Goal: Task Accomplishment & Management: Manage account settings

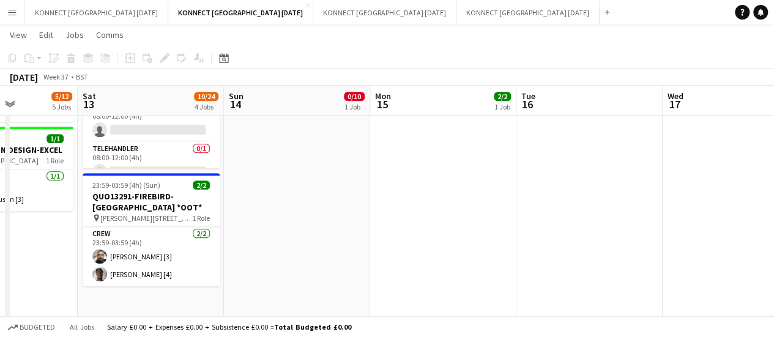
scroll to position [527, 0]
click at [169, 259] on app-card-role "Crew [DATE] 23:59-03:59 (4h) [PERSON_NAME] [3] [PERSON_NAME] [4]" at bounding box center [151, 255] width 137 height 59
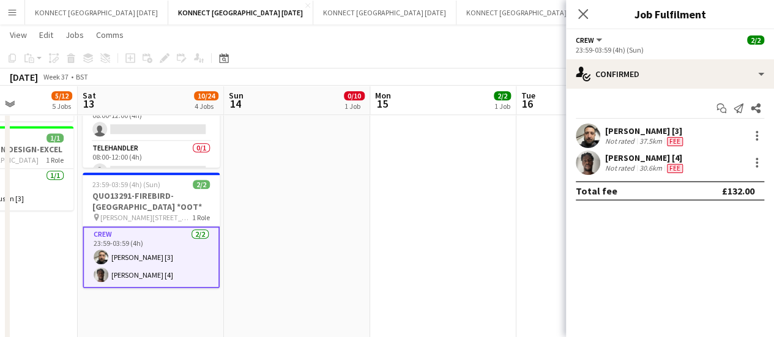
click at [630, 165] on div "Not rated" at bounding box center [621, 168] width 32 height 10
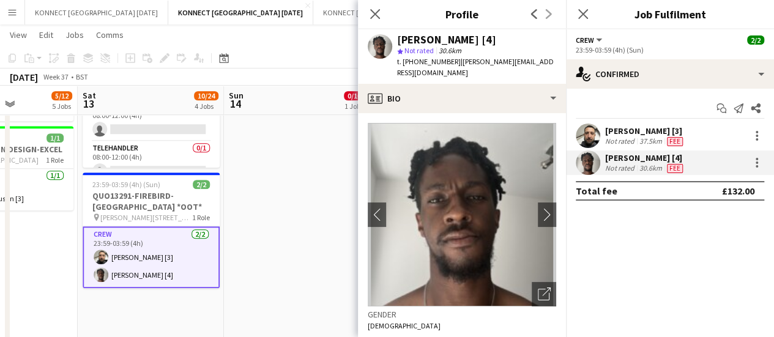
click at [396, 63] on div "[PERSON_NAME] [4] star Not rated 30.6km t. [PHONE_NUMBER] | [PERSON_NAME][EMAIL…" at bounding box center [462, 56] width 208 height 54
drag, startPoint x: 404, startPoint y: 62, endPoint x: 446, endPoint y: 62, distance: 42.2
click at [446, 62] on span "t. [PHONE_NUMBER]" at bounding box center [429, 61] width 64 height 9
copy span "[PHONE_NUMBER]"
click at [275, 213] on app-date-cell "08:00-02:00 (18h) (Mon) 0/10 INQUO(13315)-GRACE&TAYLOR-CAMDEN MUSIC FESTIVAL pi…" at bounding box center [297, 67] width 146 height 914
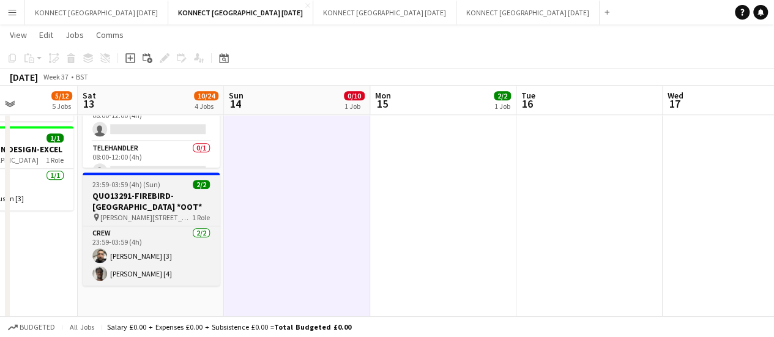
click at [113, 216] on span "[PERSON_NAME][STREET_ADDRESS]-" at bounding box center [146, 217] width 92 height 9
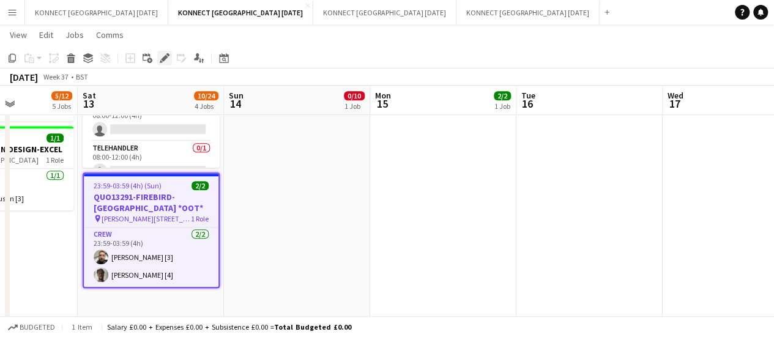
click at [162, 60] on icon at bounding box center [164, 58] width 7 height 7
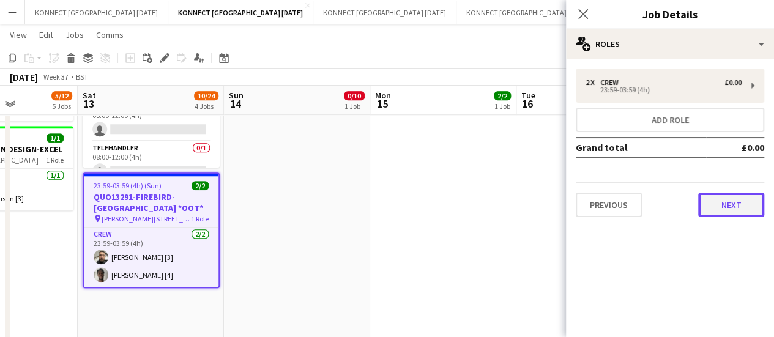
click at [728, 212] on button "Next" at bounding box center [731, 205] width 66 height 24
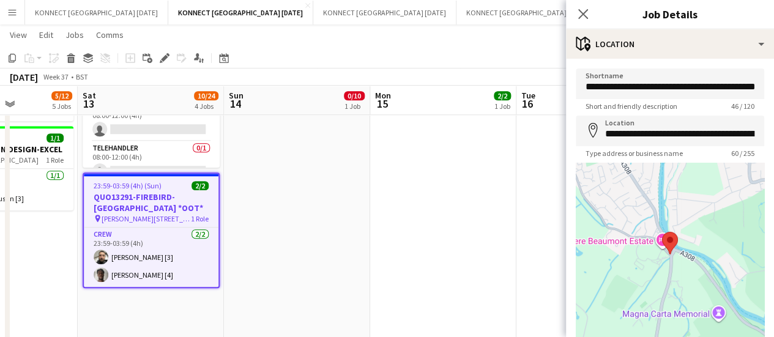
scroll to position [95, 0]
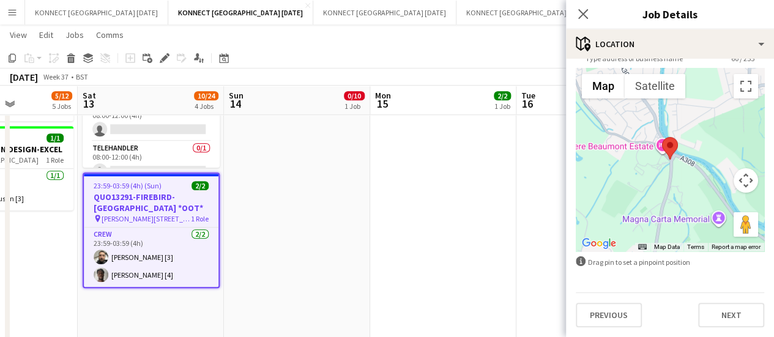
click at [740, 333] on div "**********" at bounding box center [670, 150] width 208 height 373
click at [739, 324] on button "Next" at bounding box center [731, 315] width 66 height 24
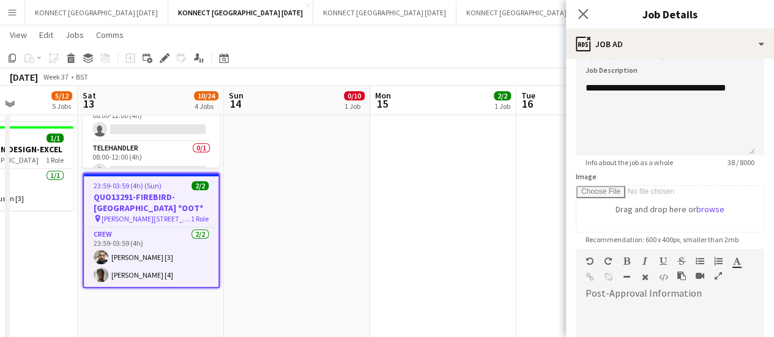
scroll to position [87, 0]
click at [653, 139] on div "**********" at bounding box center [665, 119] width 179 height 73
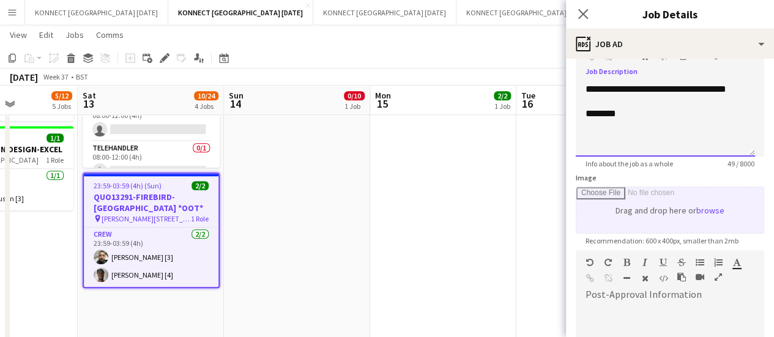
scroll to position [267, 0]
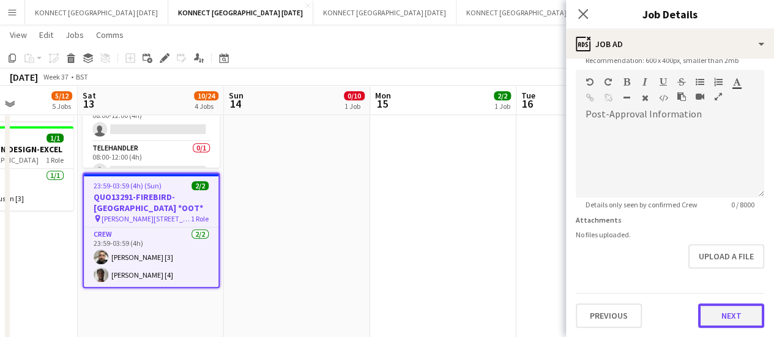
click at [714, 325] on button "Next" at bounding box center [731, 315] width 66 height 24
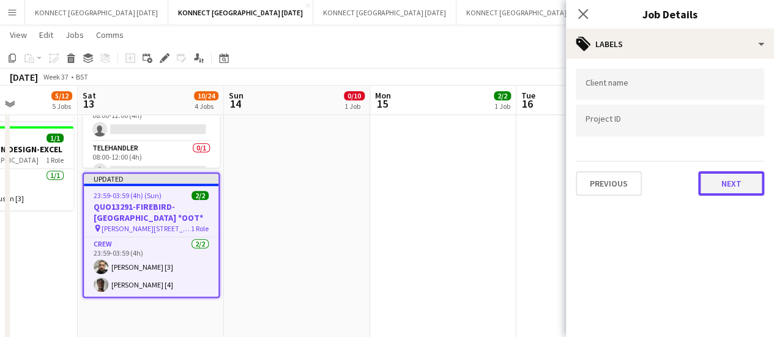
click at [728, 188] on button "Next" at bounding box center [731, 183] width 66 height 24
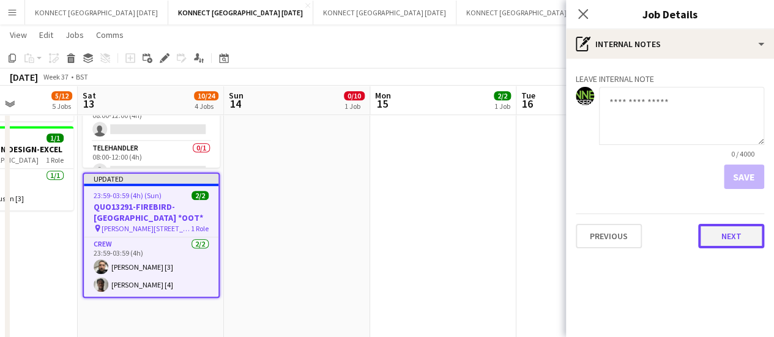
click at [728, 243] on button "Next" at bounding box center [731, 236] width 66 height 24
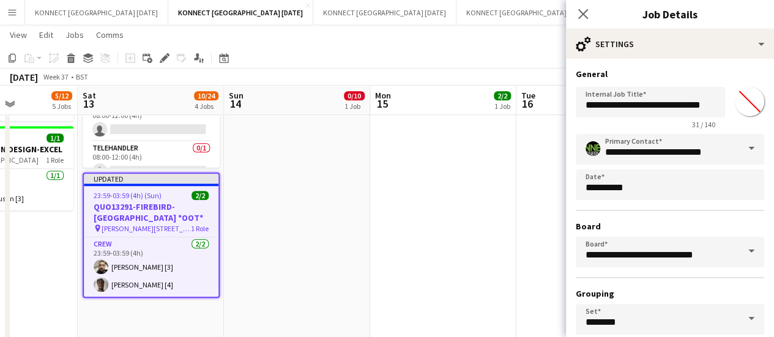
click at [736, 112] on input "*******" at bounding box center [749, 102] width 44 height 44
type input "*******"
click at [355, 223] on app-date-cell "08:00-02:00 (18h) (Mon) 0/10 INQUO(13315)-GRACE&TAYLOR-CAMDEN MUSIC FESTIVAL pi…" at bounding box center [297, 67] width 146 height 914
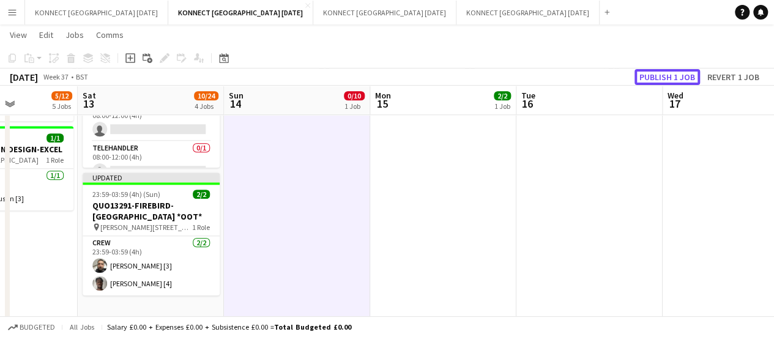
click at [653, 73] on button "Publish 1 job" at bounding box center [666, 77] width 65 height 16
